Goal: Task Accomplishment & Management: Use online tool/utility

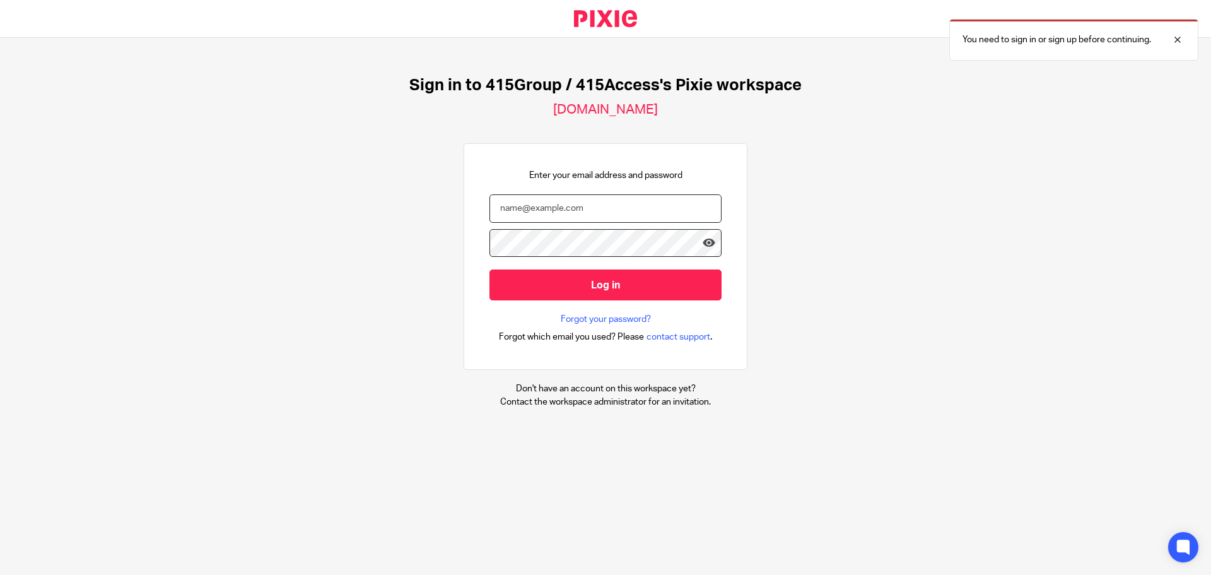
type input "[EMAIL_ADDRESS][DOMAIN_NAME]"
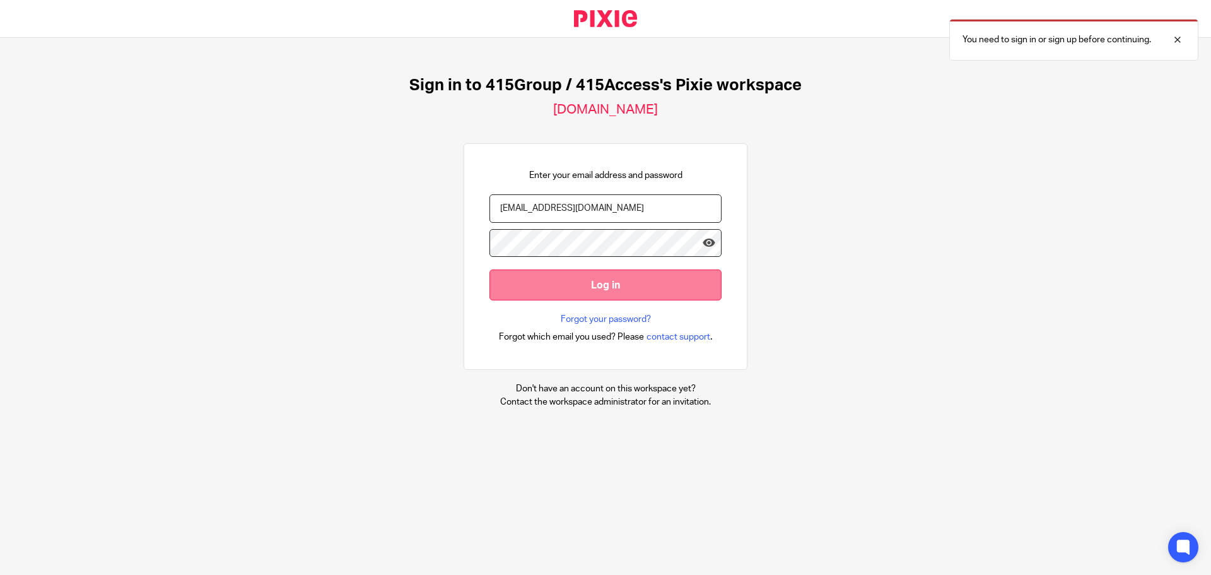
drag, startPoint x: 0, startPoint y: 0, endPoint x: 652, endPoint y: 286, distance: 712.3
click at [652, 286] on input "Log in" at bounding box center [605, 284] width 232 height 31
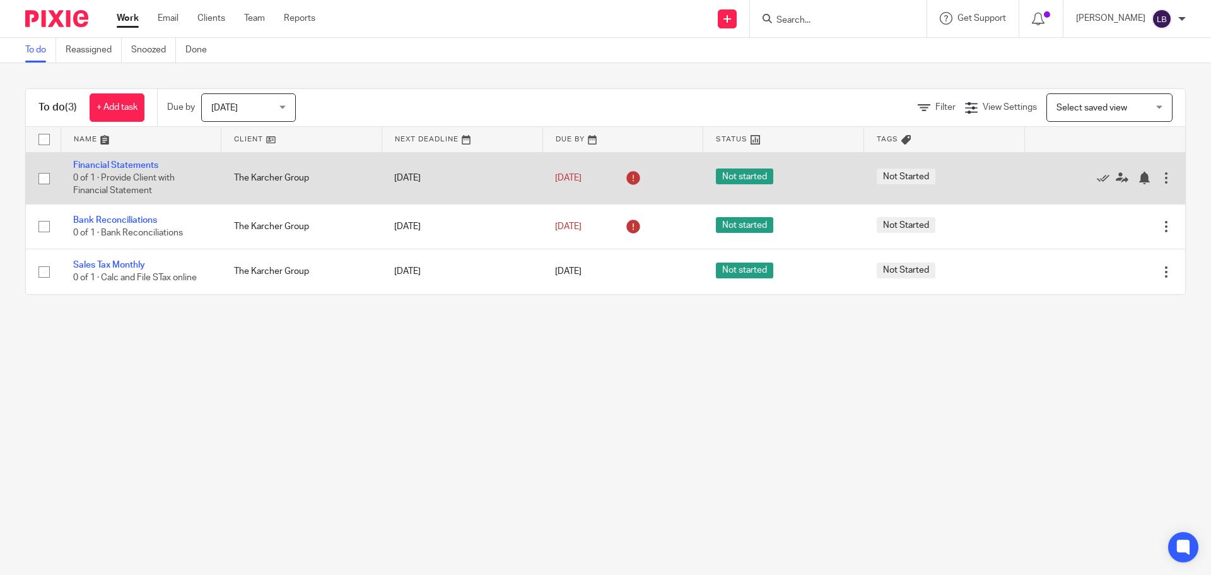
click at [38, 178] on input "checkbox" at bounding box center [44, 179] width 24 height 24
checkbox input "true"
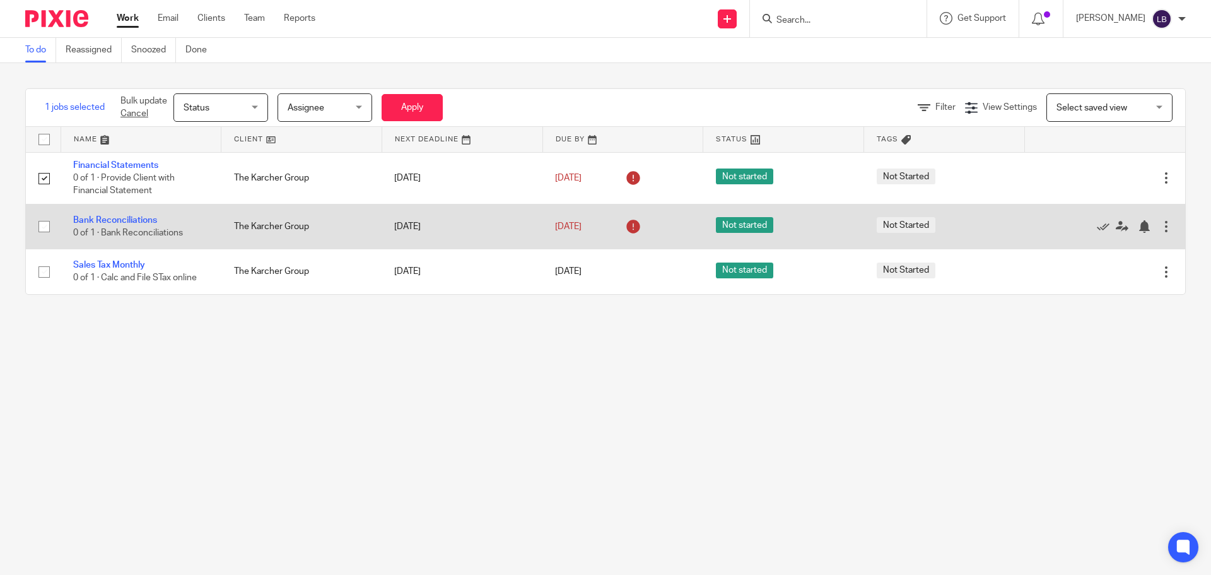
click at [38, 222] on input "checkbox" at bounding box center [44, 226] width 24 height 24
checkbox input "true"
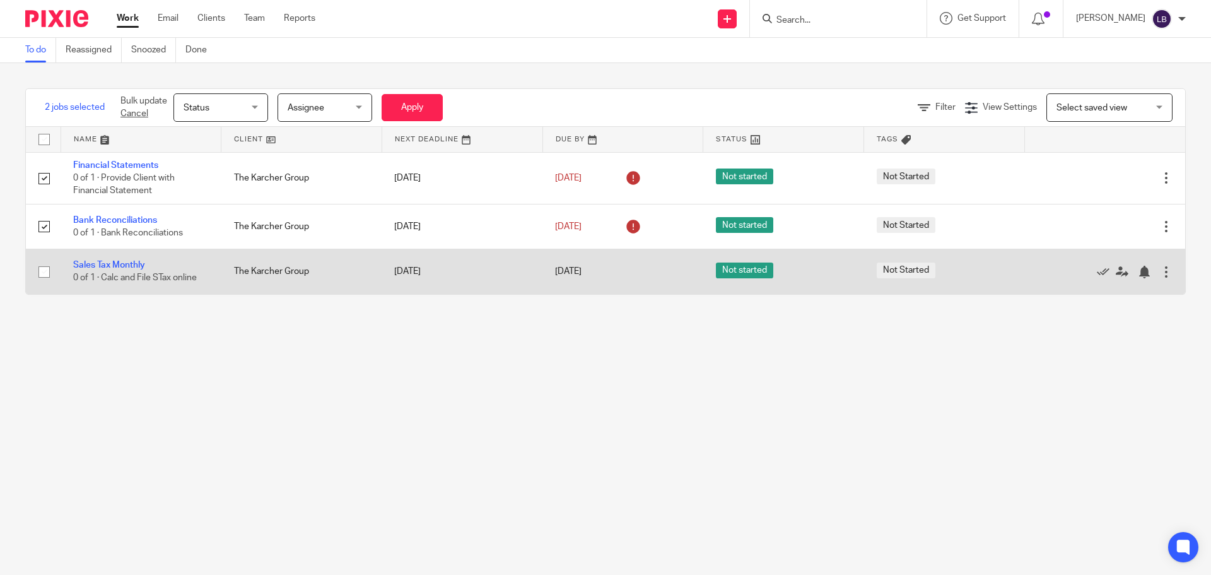
click at [43, 271] on input "checkbox" at bounding box center [44, 272] width 24 height 24
checkbox input "true"
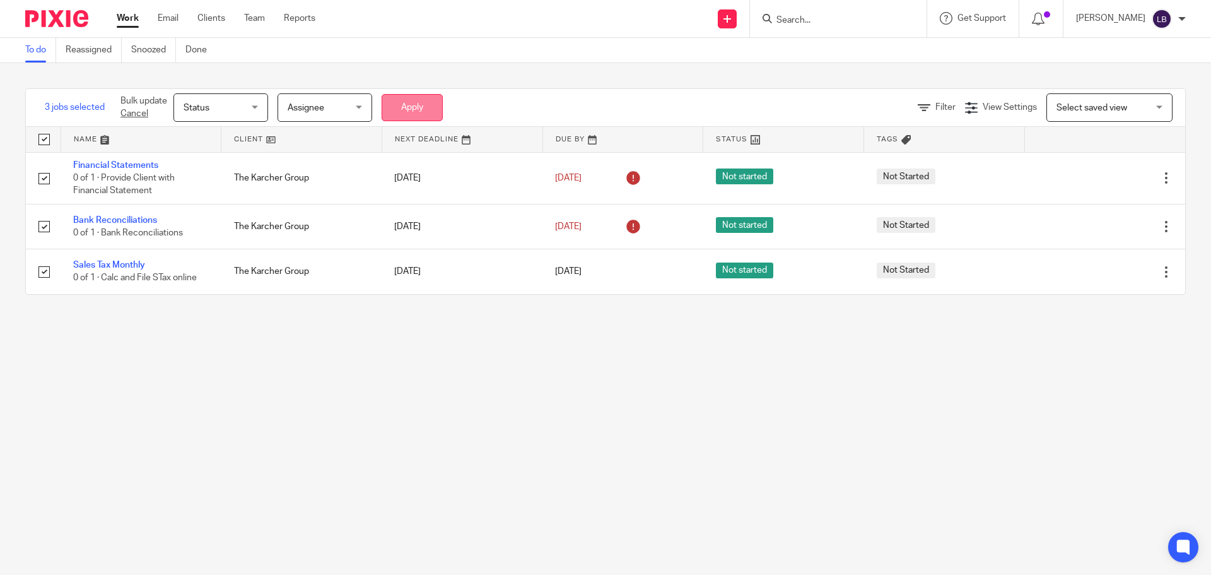
click at [406, 105] on button "Apply" at bounding box center [412, 107] width 61 height 27
